Goal: Task Accomplishment & Management: Complete application form

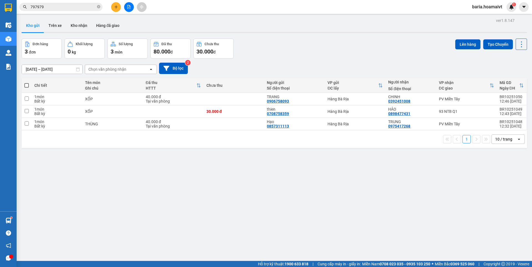
click at [89, 7] on input "797979" at bounding box center [62, 7] width 65 height 6
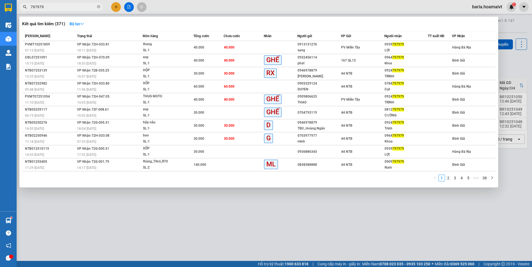
click at [89, 7] on input "797979" at bounding box center [62, 7] width 65 height 6
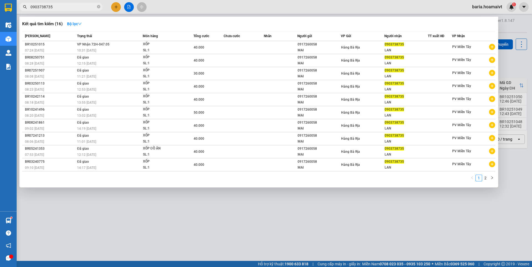
type input "0903738735"
click at [115, 5] on div at bounding box center [266, 133] width 532 height 267
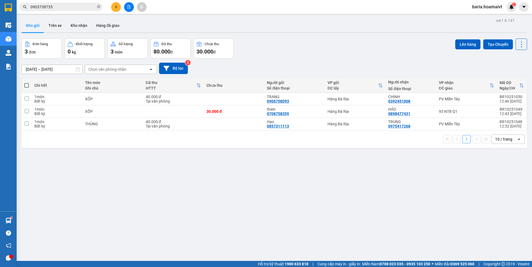
click at [115, 5] on icon "plus" at bounding box center [116, 7] width 4 height 4
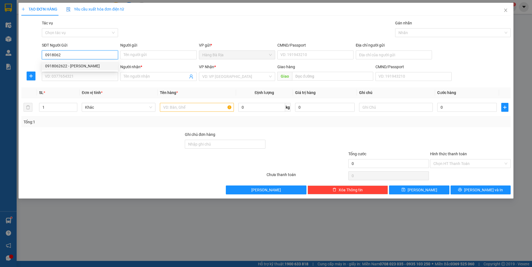
click at [66, 65] on div "0918062622 - [PERSON_NAME]" at bounding box center [80, 66] width 70 height 6
type input "0918062622"
type input "HIẾU"
type input "079167016879"
type input "0929208441"
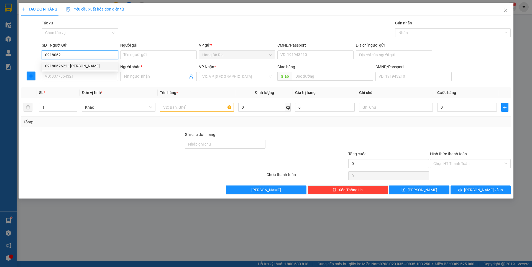
type input "MINH"
type input "0918062622"
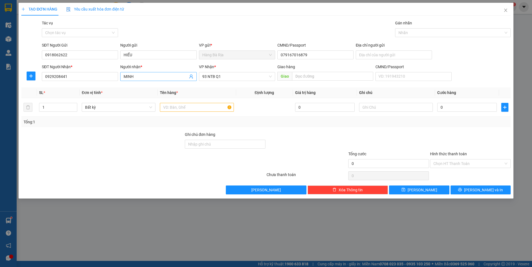
click at [148, 77] on input "MINH" at bounding box center [156, 76] width 64 height 6
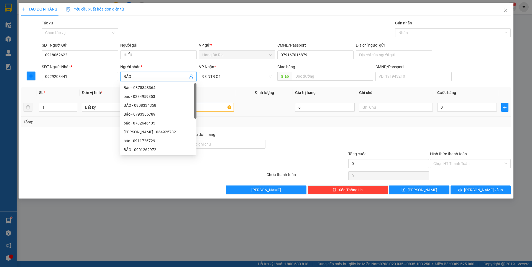
type input "BẢO"
click at [222, 106] on input "text" at bounding box center [197, 107] width 74 height 9
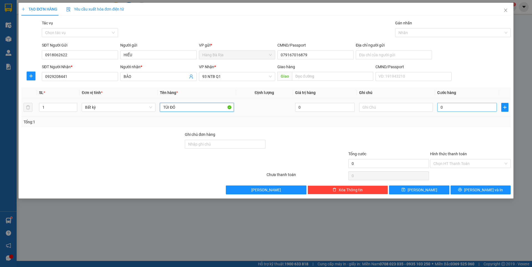
type input "TÚI ĐỎ"
click at [478, 107] on input "0" at bounding box center [467, 107] width 60 height 9
type input "3"
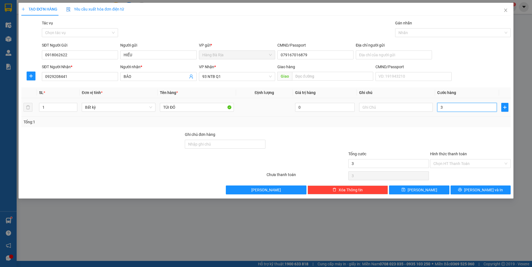
type input "30"
click at [463, 164] on input "Hình thức thanh toán" at bounding box center [468, 163] width 70 height 8
type input "30.000"
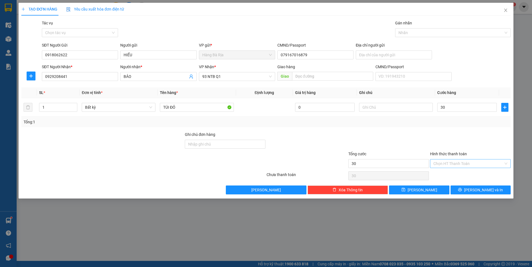
type input "30.000"
click at [456, 173] on div "Tại văn phòng" at bounding box center [470, 174] width 74 height 6
type input "0"
drag, startPoint x: 470, startPoint y: 188, endPoint x: 474, endPoint y: 188, distance: 4.2
click at [470, 187] on button "[PERSON_NAME] và In" at bounding box center [480, 189] width 60 height 9
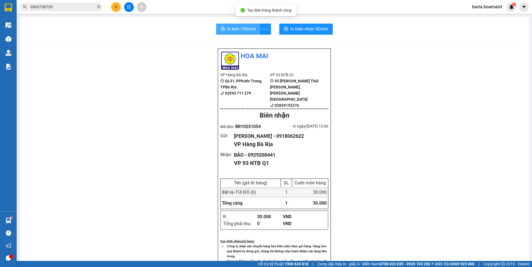
drag, startPoint x: 247, startPoint y: 31, endPoint x: 245, endPoint y: 33, distance: 2.9
click at [247, 31] on span "In tem 100mm" at bounding box center [241, 28] width 29 height 7
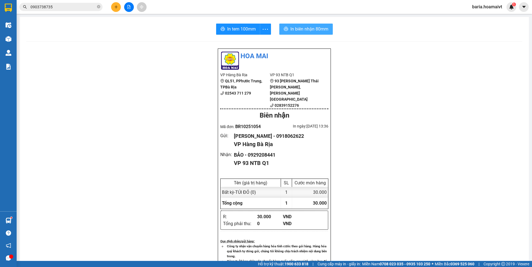
click at [314, 27] on span "In biên nhận 80mm" at bounding box center [309, 28] width 38 height 7
click at [67, 7] on input "0903738735" at bounding box center [62, 7] width 65 height 6
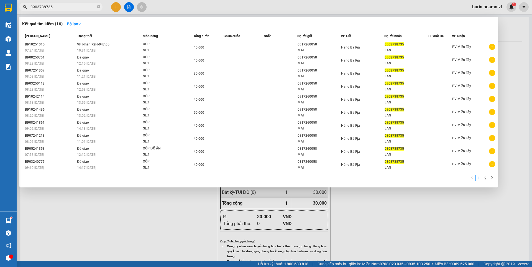
click at [67, 7] on input "0903738735" at bounding box center [62, 7] width 65 height 6
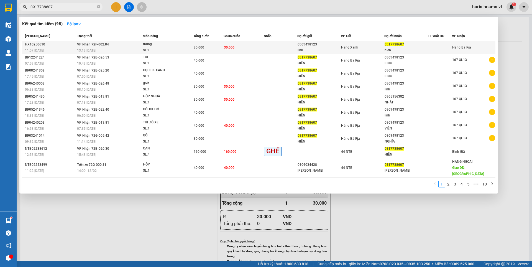
type input "0917738607"
click at [391, 50] on div "hien" at bounding box center [406, 50] width 43 height 6
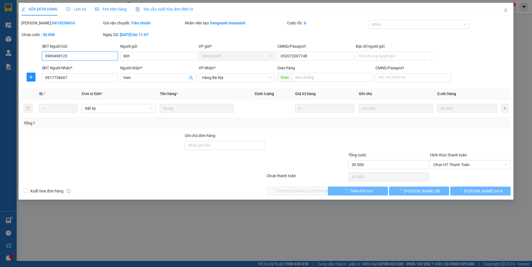
type input "0909498123"
type input "linh"
type input "052072007748"
type input "0917738607"
type input "hien"
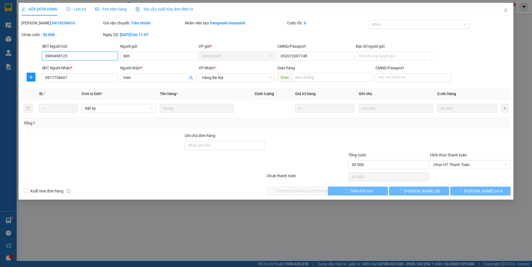
type input "30.000"
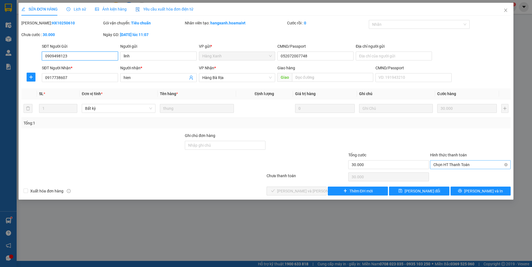
click at [460, 165] on span "Chọn HT Thanh Toán" at bounding box center [470, 164] width 74 height 8
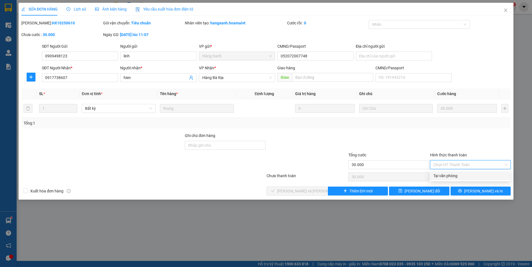
drag, startPoint x: 451, startPoint y: 174, endPoint x: 335, endPoint y: 189, distance: 116.8
click at [451, 175] on div "Tại văn phòng" at bounding box center [470, 176] width 74 height 6
type input "0"
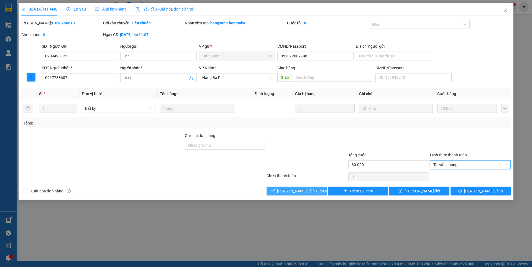
click at [302, 191] on span "[PERSON_NAME] và [PERSON_NAME] hàng" at bounding box center [314, 191] width 75 height 6
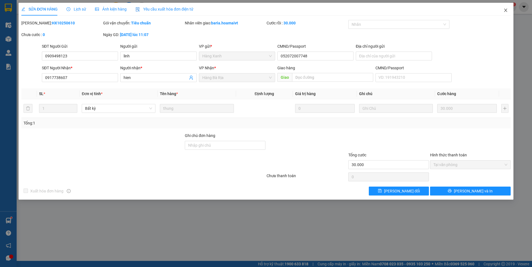
click at [505, 11] on icon "close" at bounding box center [505, 10] width 4 height 4
